Goal: Task Accomplishment & Management: Manage account settings

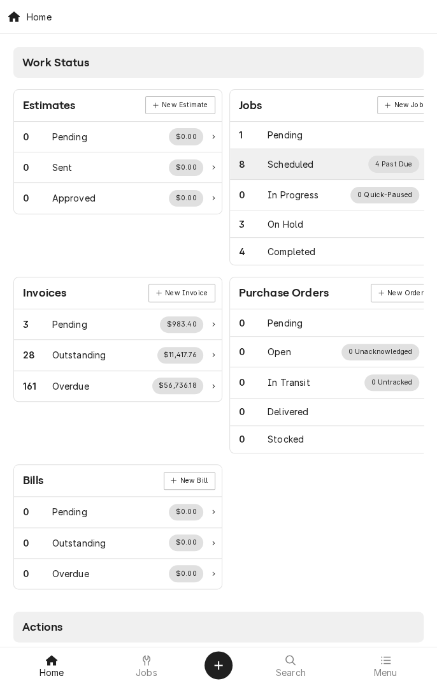
click at [302, 163] on div "Scheduled" at bounding box center [291, 163] width 46 height 13
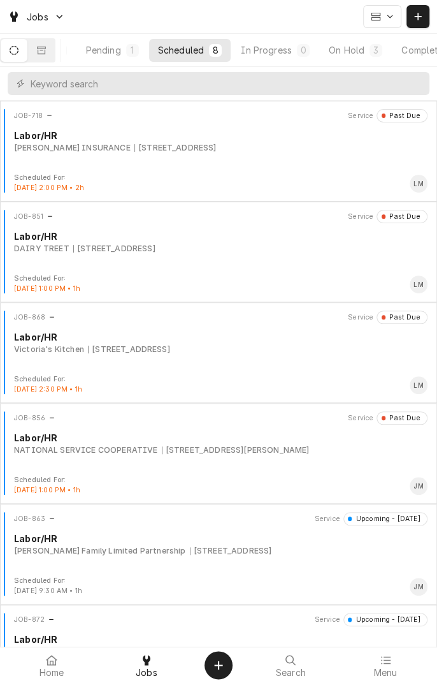
scroll to position [0, 119]
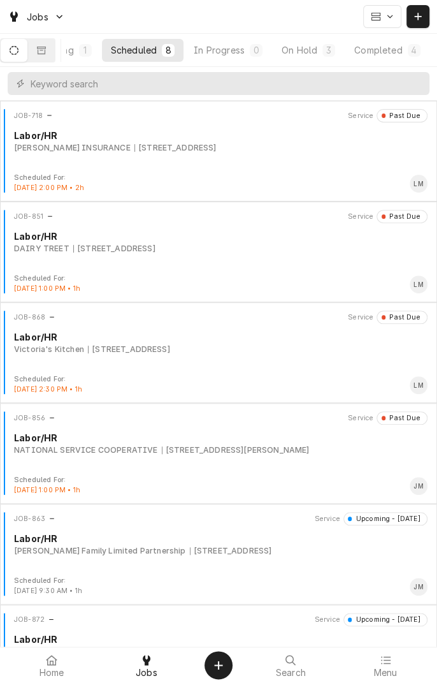
click at [314, 53] on div "On Hold" at bounding box center [300, 49] width 36 height 13
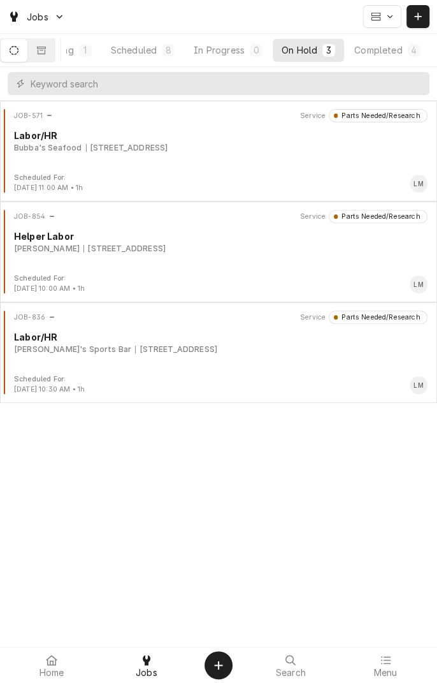
click at [382, 52] on div "Completed" at bounding box center [378, 49] width 48 height 13
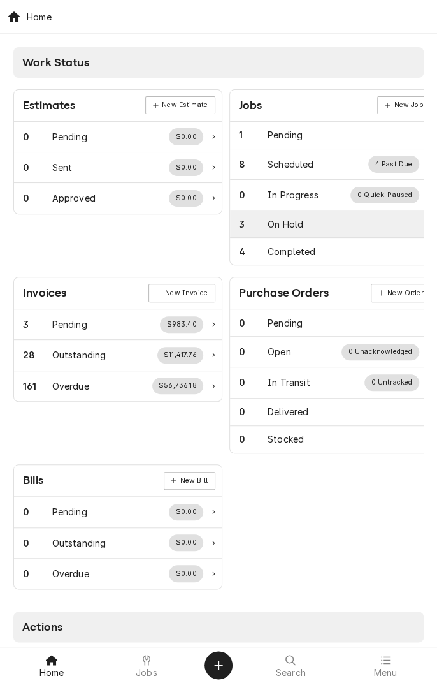
click at [292, 224] on div "On Hold" at bounding box center [286, 223] width 36 height 13
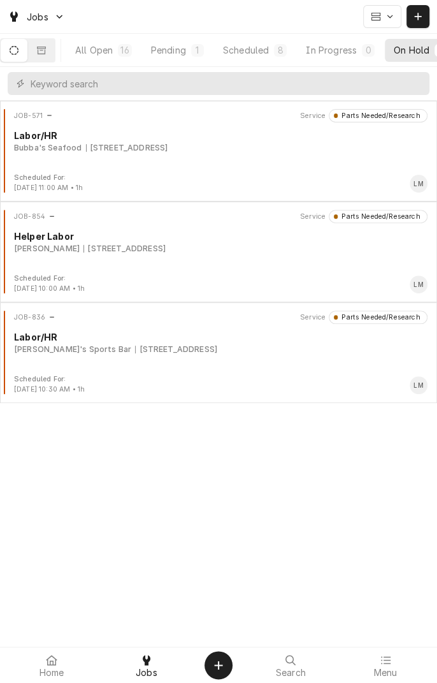
click at [255, 52] on div "Scheduled" at bounding box center [246, 49] width 46 height 13
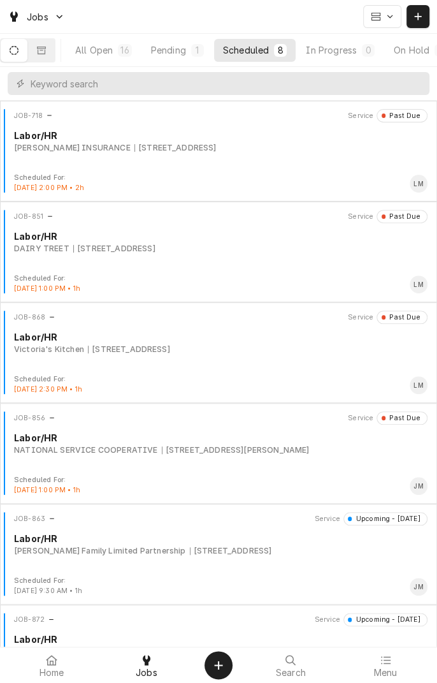
click at [162, 449] on div "6410 N Navarro St, Victoria, TX 77904" at bounding box center [236, 449] width 148 height 11
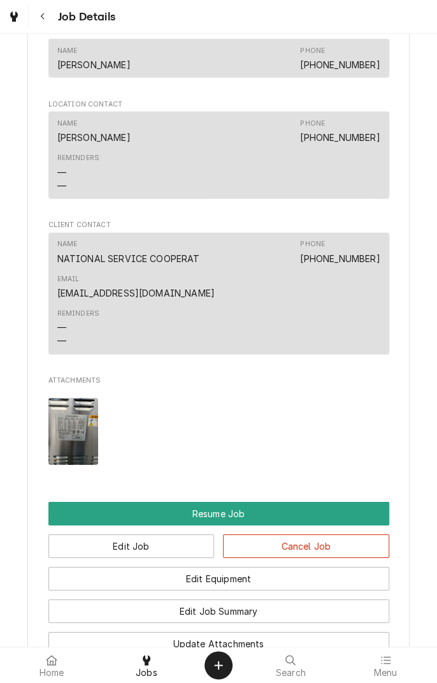
scroll to position [1075, 0]
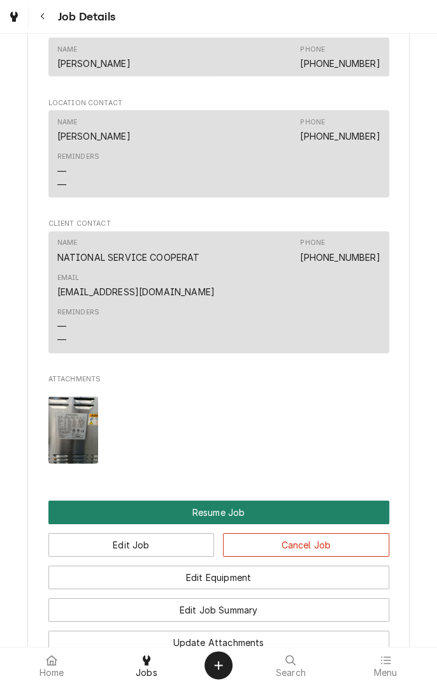
click at [254, 524] on button "Resume Job" at bounding box center [218, 512] width 341 height 24
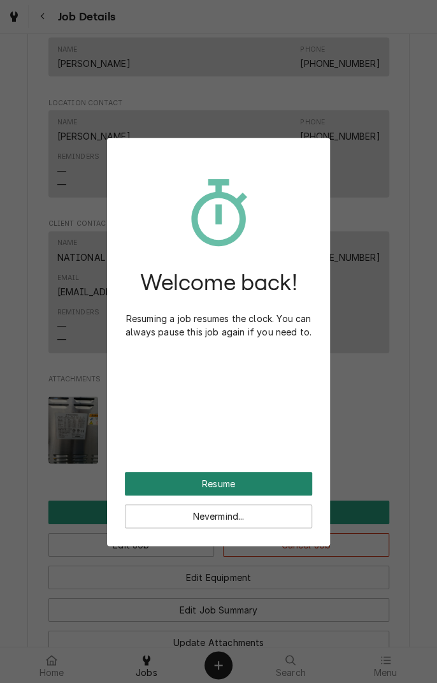
click at [243, 477] on button "Resume" at bounding box center [218, 484] width 187 height 24
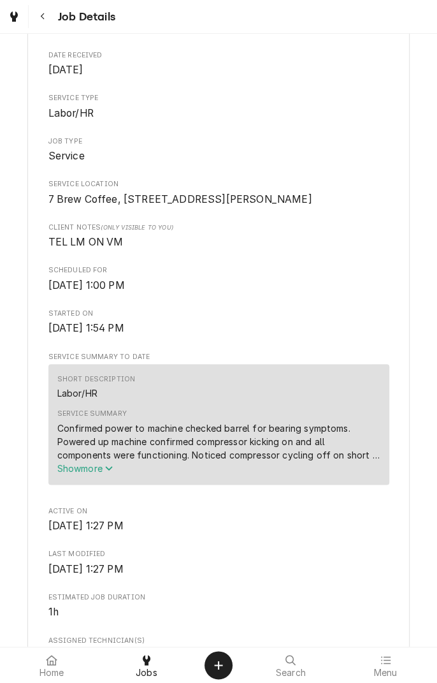
scroll to position [163, 0]
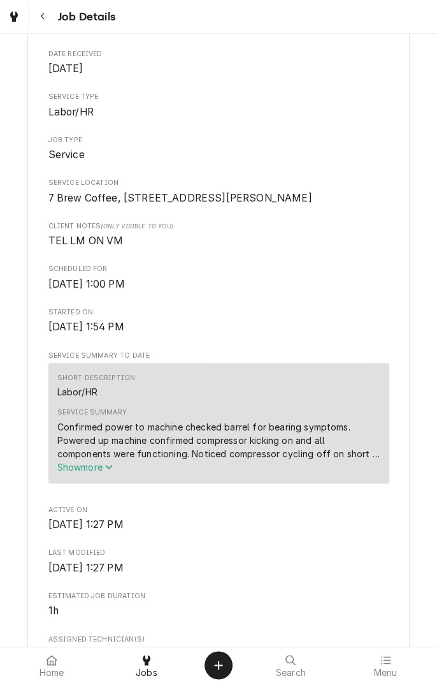
click at [108, 471] on icon "Service Summary" at bounding box center [109, 466] width 8 height 9
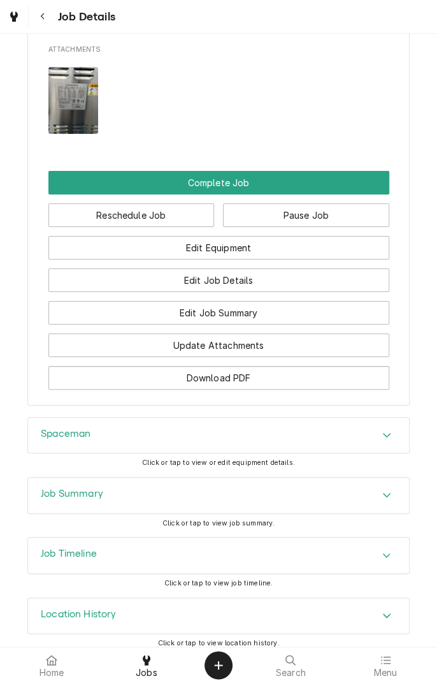
scroll to position [1388, 0]
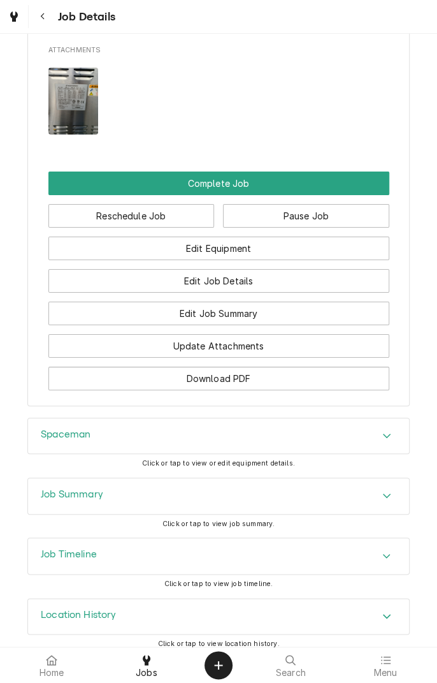
click at [71, 441] on h3 "Spaceman" at bounding box center [66, 434] width 50 height 12
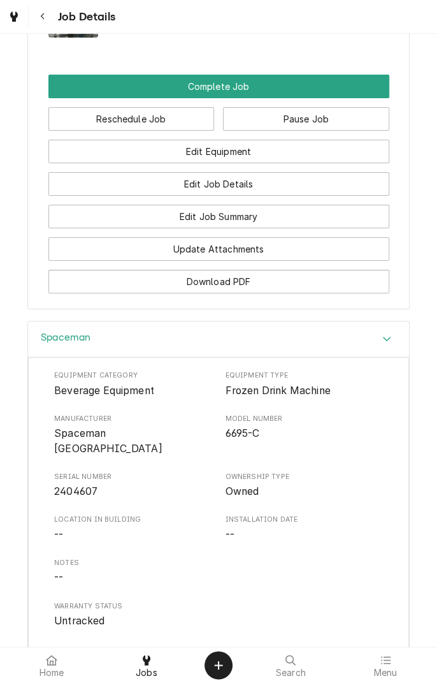
scroll to position [1482, 0]
